Goal: Navigation & Orientation: Find specific page/section

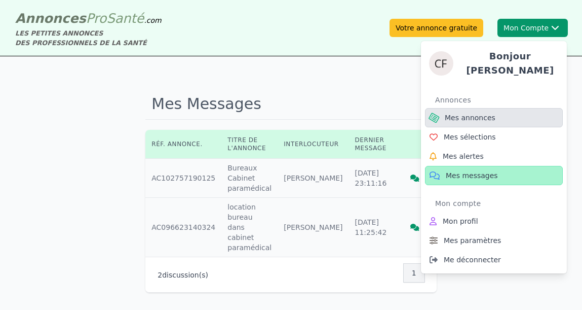
click at [475, 113] on span "Mes annonces" at bounding box center [470, 117] width 51 height 10
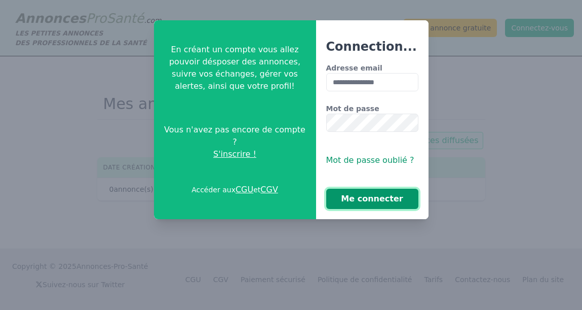
click at [373, 205] on button "Me connecter" at bounding box center [372, 198] width 92 height 20
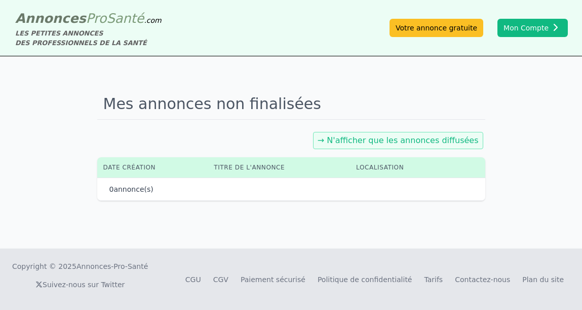
click at [390, 140] on link "→ N'afficher que les annonces diffusées" at bounding box center [398, 140] width 161 height 10
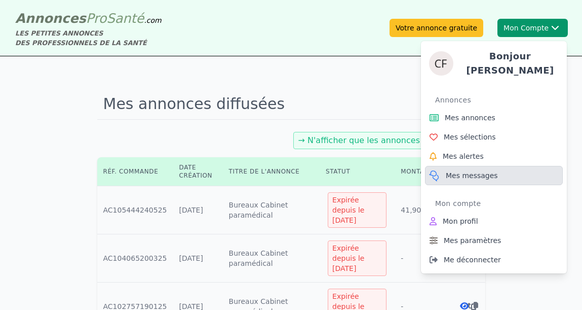
click at [469, 170] on span "Mes messages" at bounding box center [472, 175] width 52 height 10
